Goal: Information Seeking & Learning: Learn about a topic

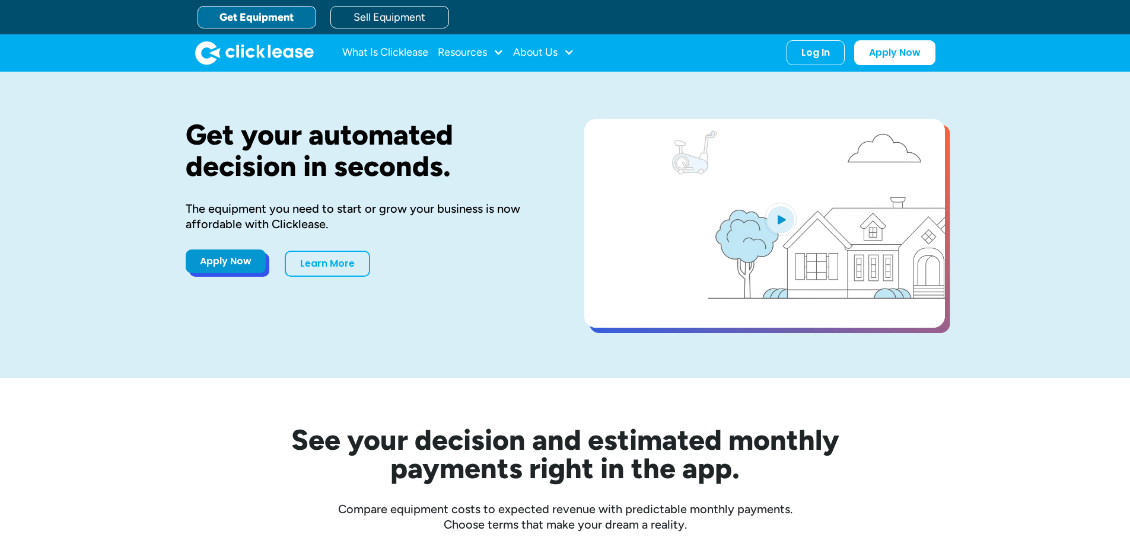
click at [217, 261] on link "Apply Now" at bounding box center [226, 262] width 80 height 24
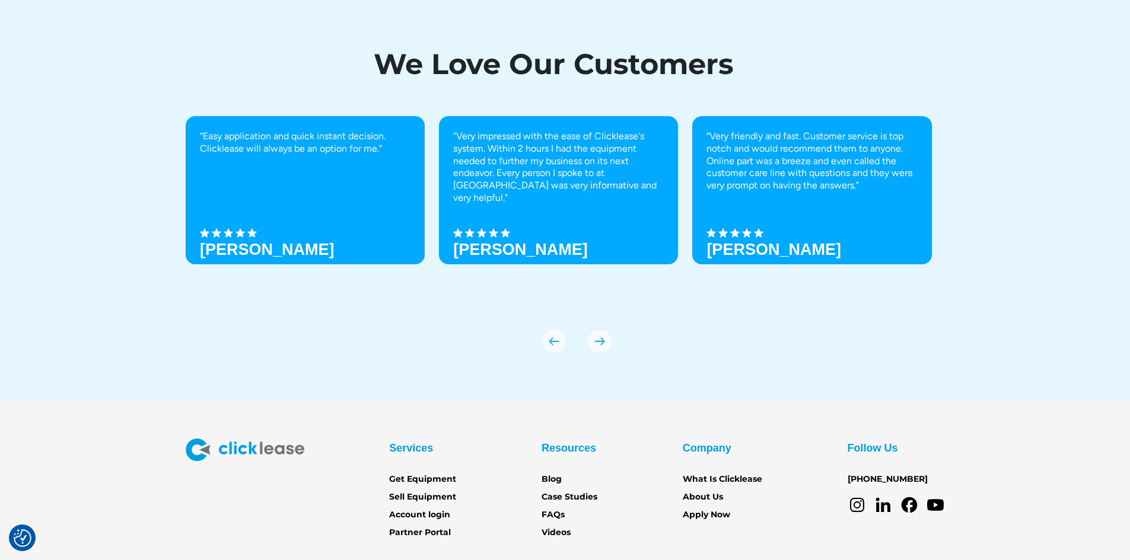
scroll to position [4123, 0]
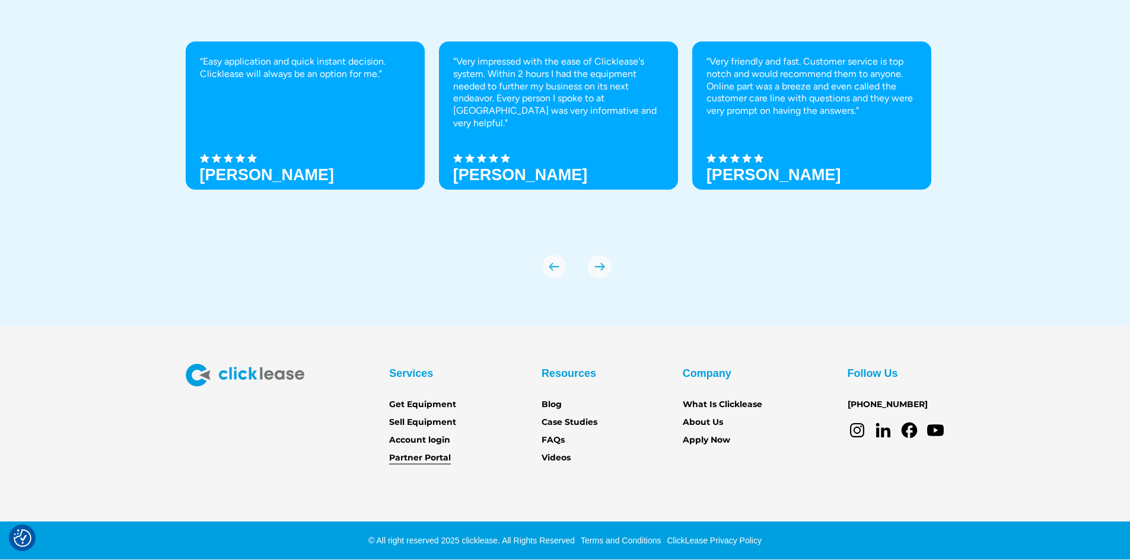
click at [396, 454] on link "Partner Portal" at bounding box center [420, 458] width 62 height 13
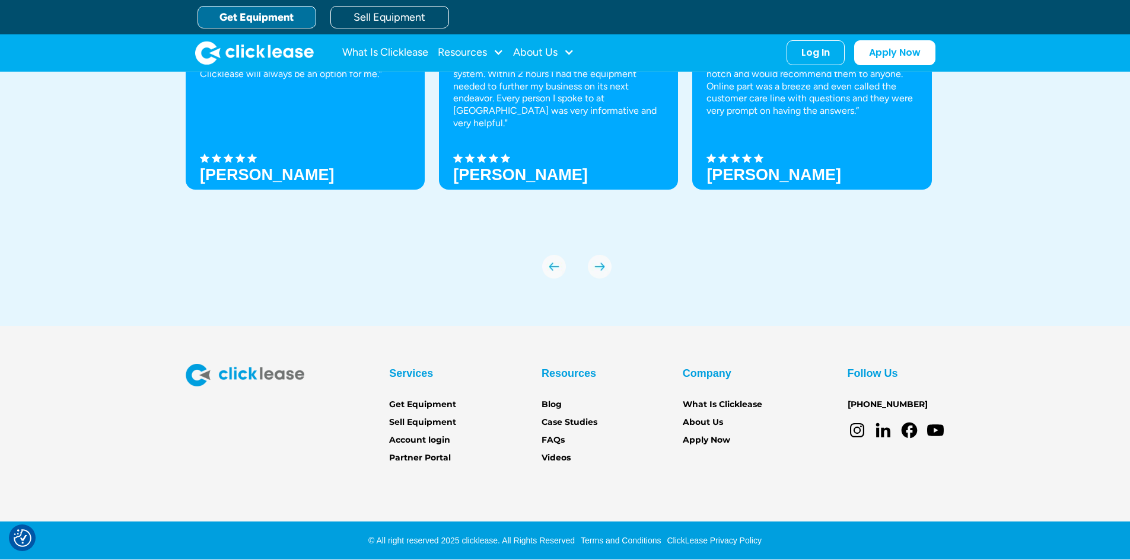
scroll to position [4123, 0]
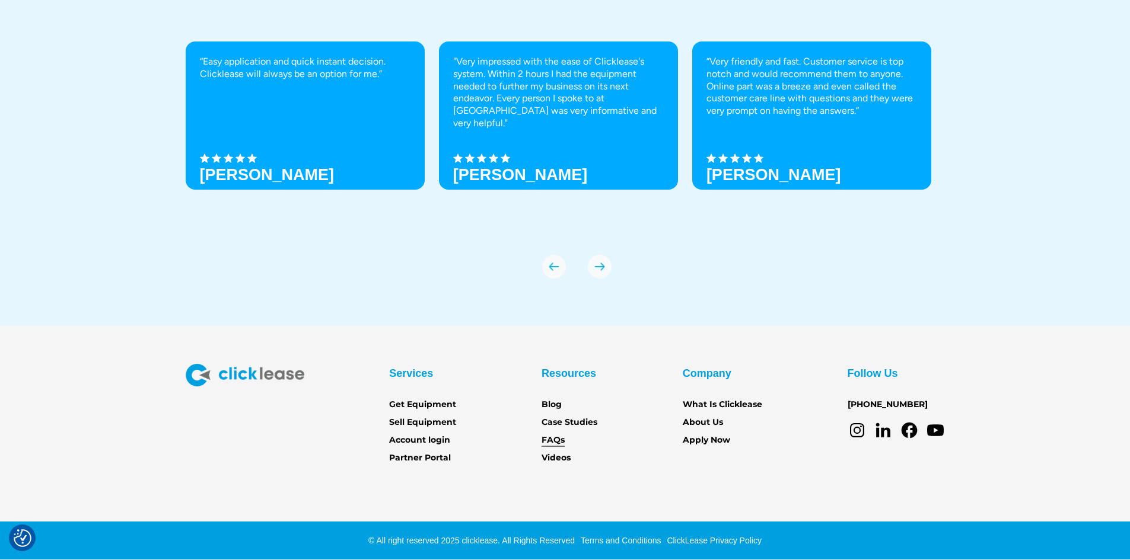
click at [548, 437] on link "FAQs" at bounding box center [552, 440] width 23 height 13
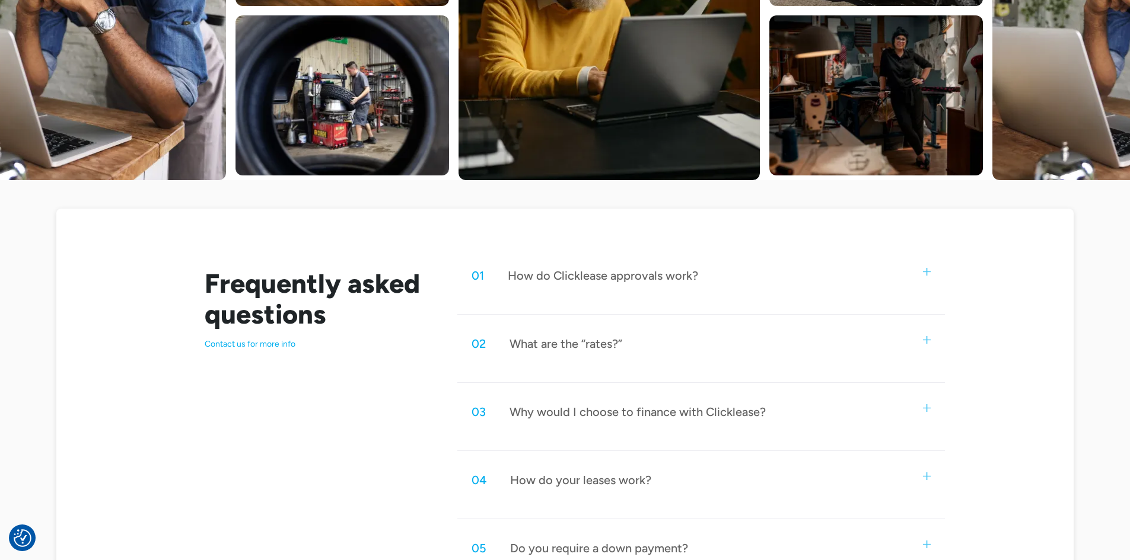
scroll to position [524, 0]
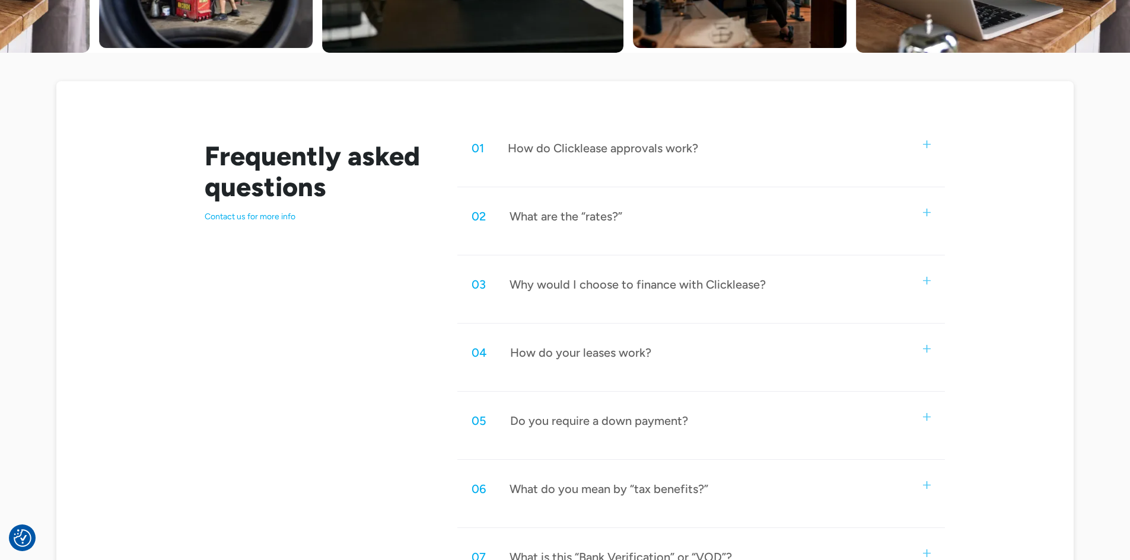
click at [653, 147] on div "How do Clicklease approvals work?" at bounding box center [603, 148] width 190 height 15
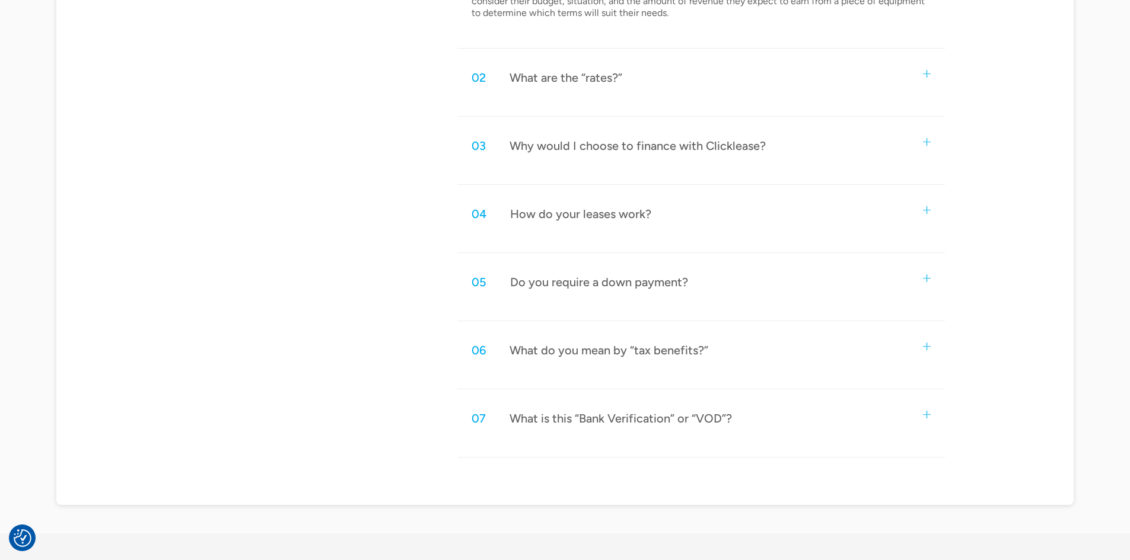
scroll to position [772, 0]
click at [670, 279] on div "Do you require a down payment?" at bounding box center [599, 280] width 178 height 15
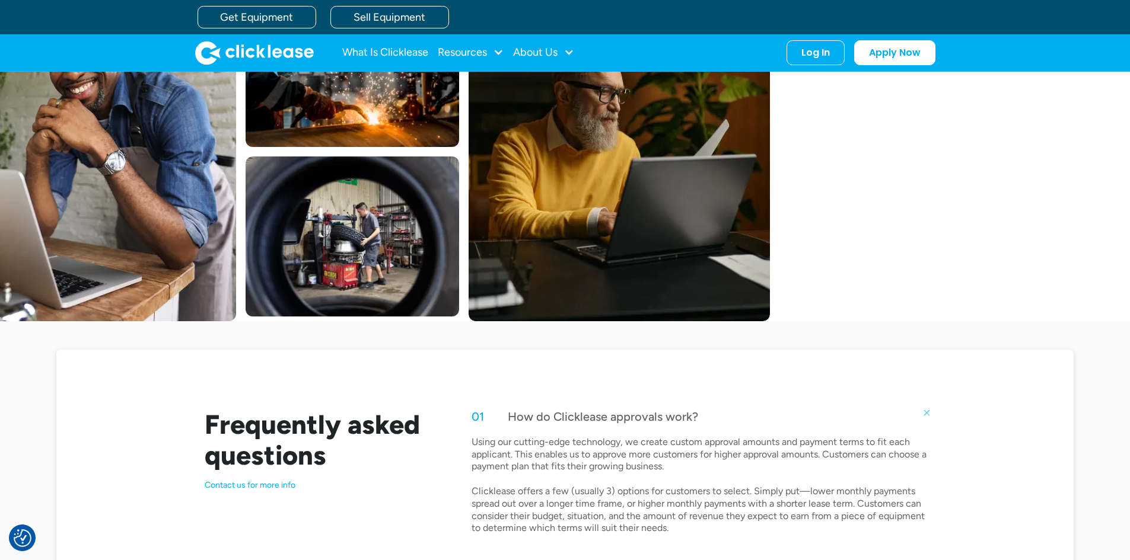
scroll to position [0, 0]
